Goal: Task Accomplishment & Management: Manage account settings

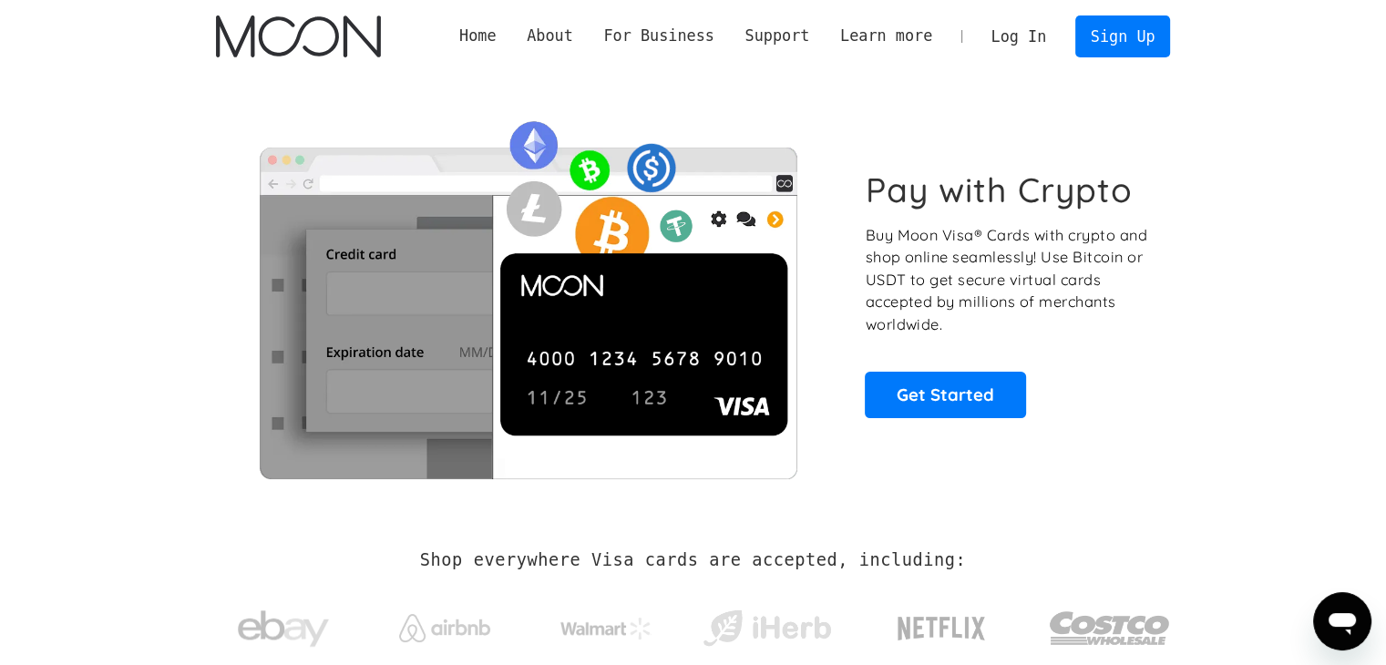
click at [1029, 35] on link "Log In" at bounding box center [1019, 36] width 86 height 40
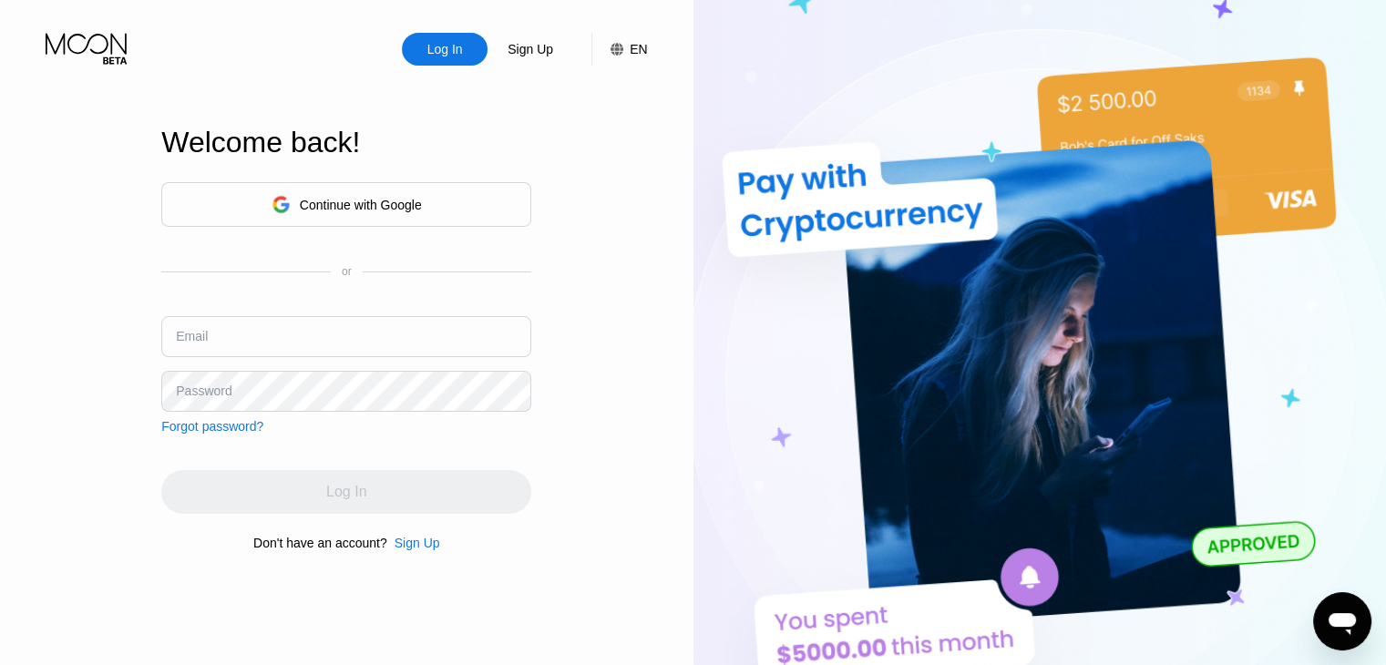
click at [410, 198] on div "Continue with Google" at bounding box center [361, 205] width 122 height 15
